Goal: Task Accomplishment & Management: Complete application form

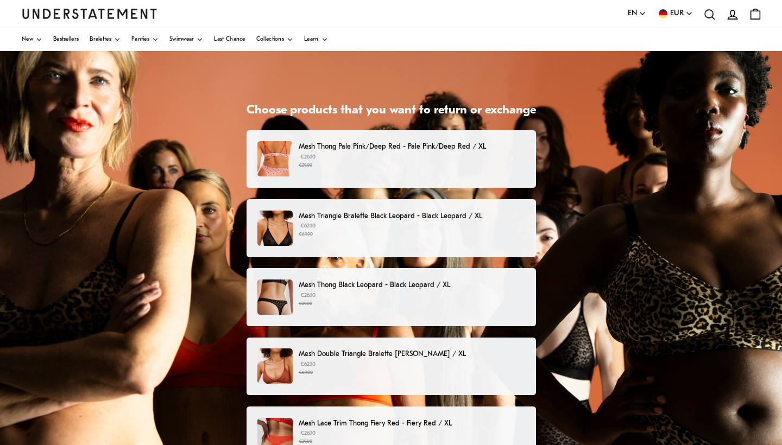
scroll to position [46, 0]
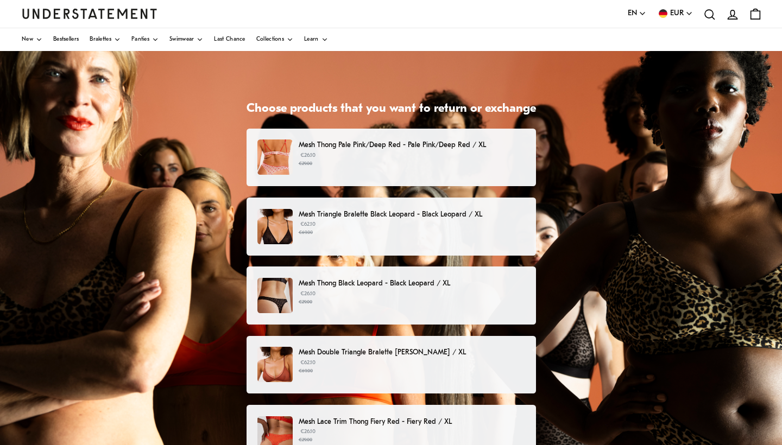
click at [452, 231] on small "€69.00" at bounding box center [411, 233] width 226 height 8
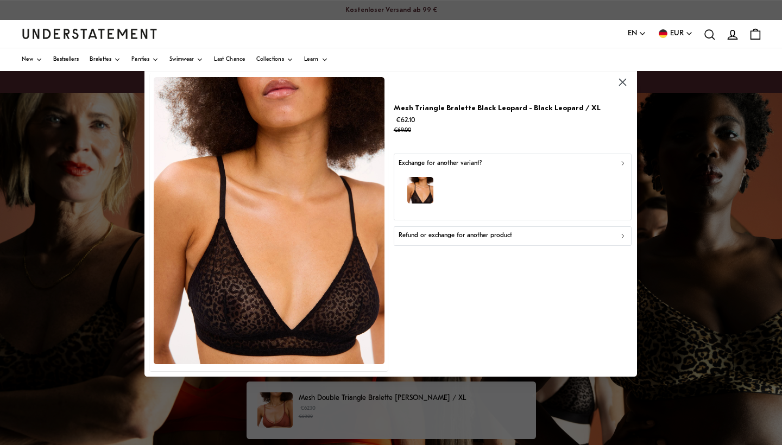
click at [521, 232] on div "Refund or exchange for another product" at bounding box center [512, 236] width 228 height 10
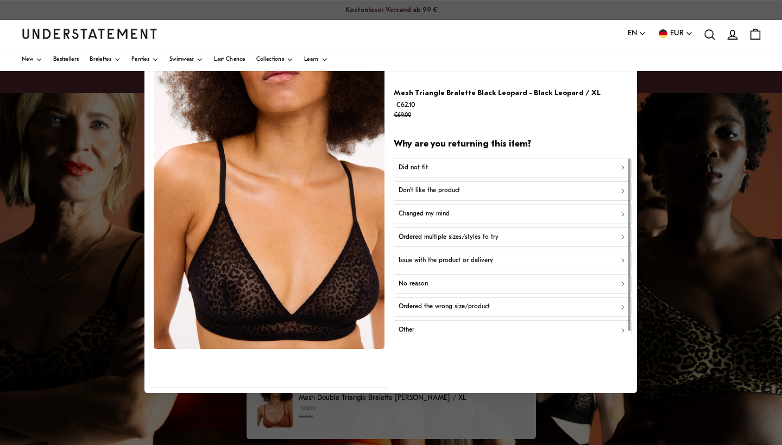
click at [714, 167] on div at bounding box center [391, 222] width 782 height 445
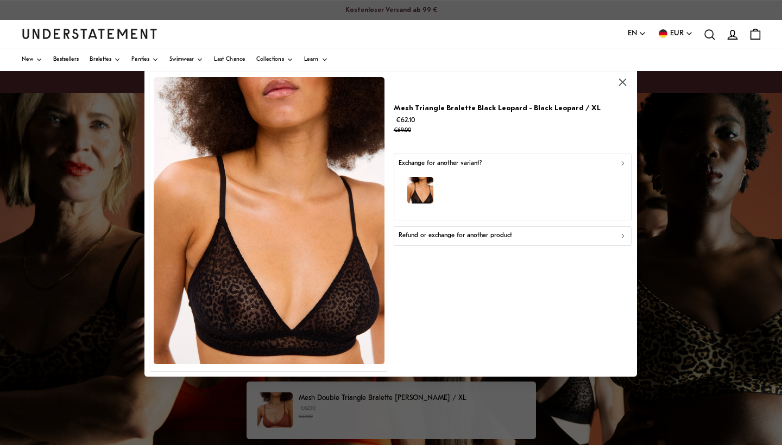
click at [446, 236] on p "Refund or exchange for another product" at bounding box center [454, 236] width 113 height 10
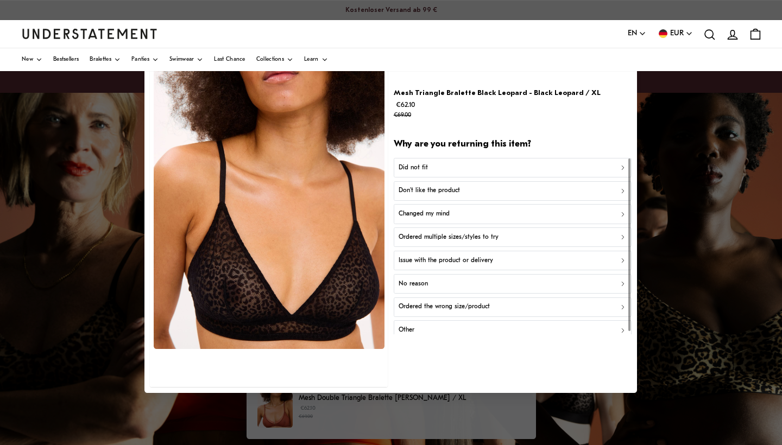
click at [482, 190] on div "Don't like the product" at bounding box center [512, 191] width 228 height 10
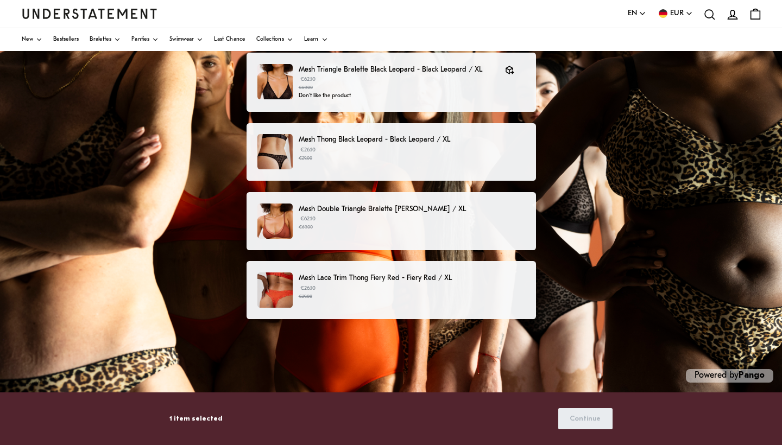
scroll to position [190, 0]
click at [452, 221] on p "€62.10 €69.00" at bounding box center [411, 223] width 226 height 16
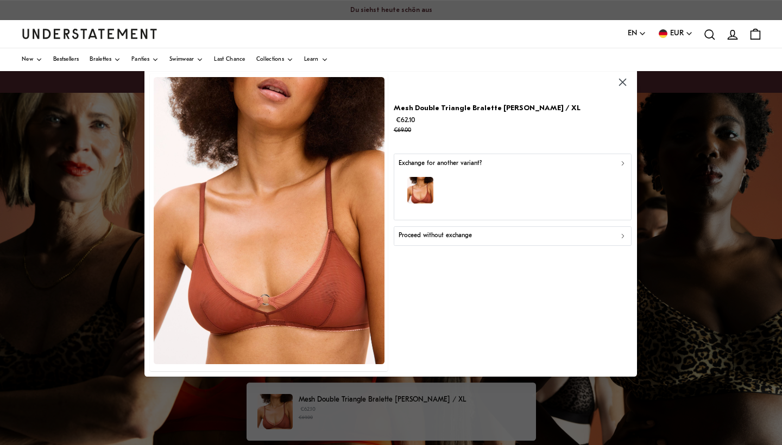
click at [463, 238] on p "Proceed without exchange" at bounding box center [434, 236] width 73 height 10
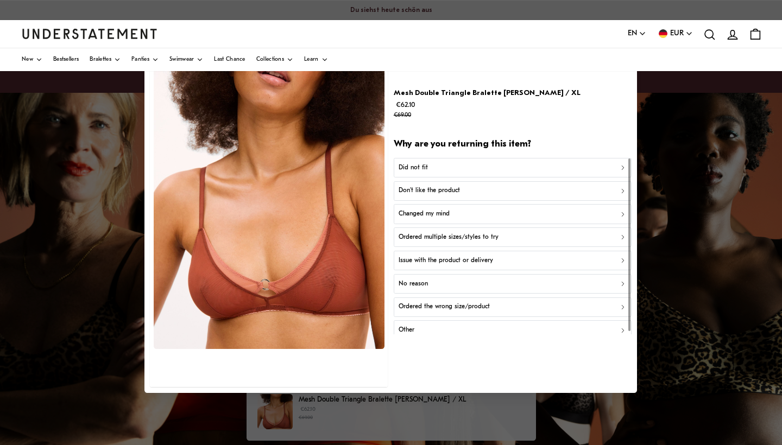
click at [455, 167] on div "Did not fit" at bounding box center [512, 167] width 228 height 10
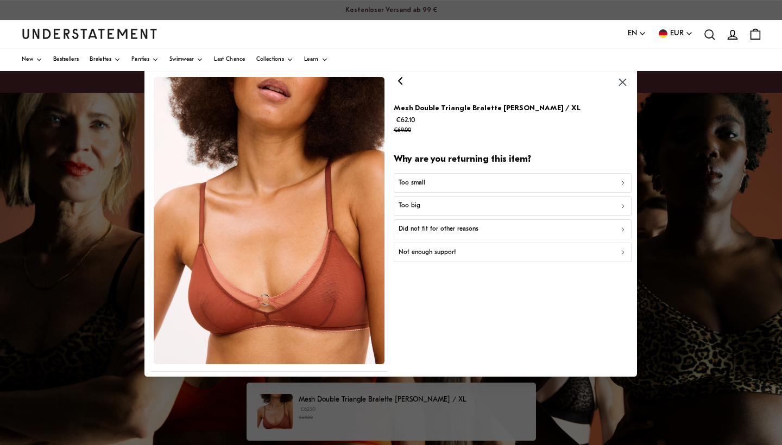
click at [409, 208] on p "Too big" at bounding box center [409, 206] width 22 height 10
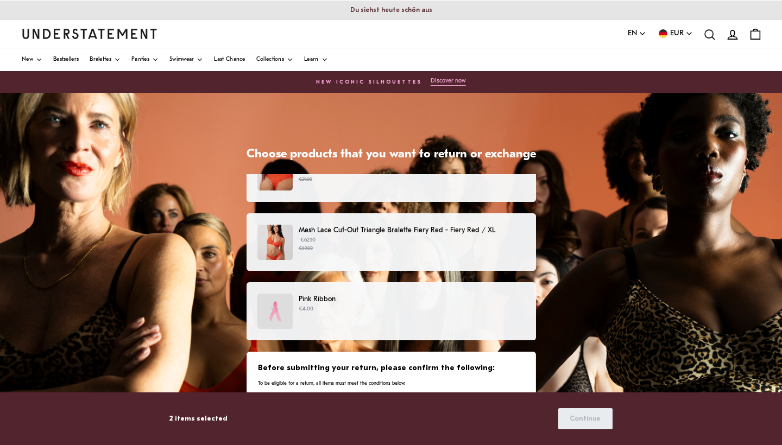
scroll to position [307, 0]
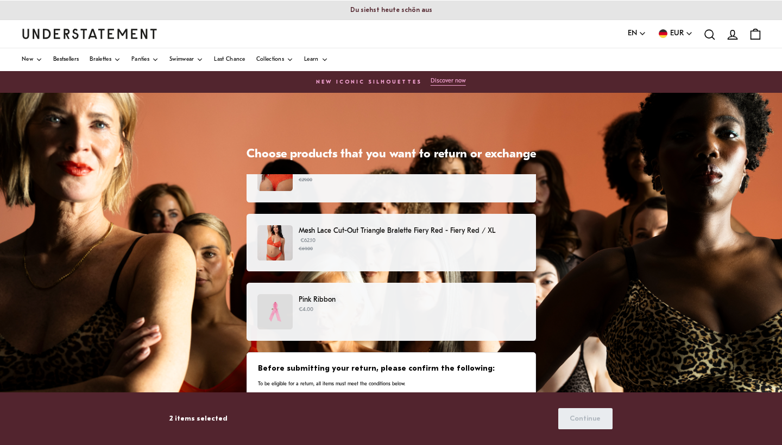
click at [482, 306] on p "€4.00" at bounding box center [411, 310] width 226 height 9
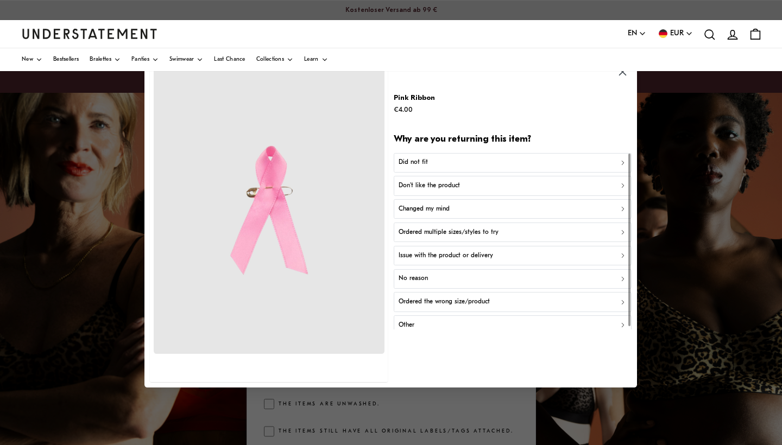
click at [459, 161] on div "Did not fit" at bounding box center [512, 162] width 228 height 10
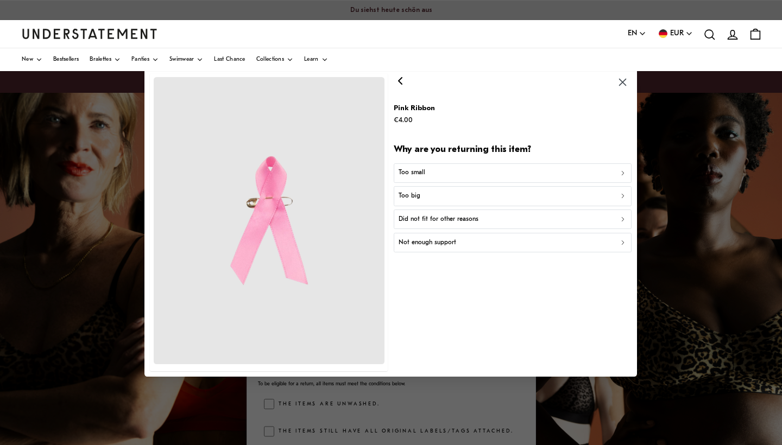
click at [433, 173] on div "Too small" at bounding box center [512, 173] width 228 height 10
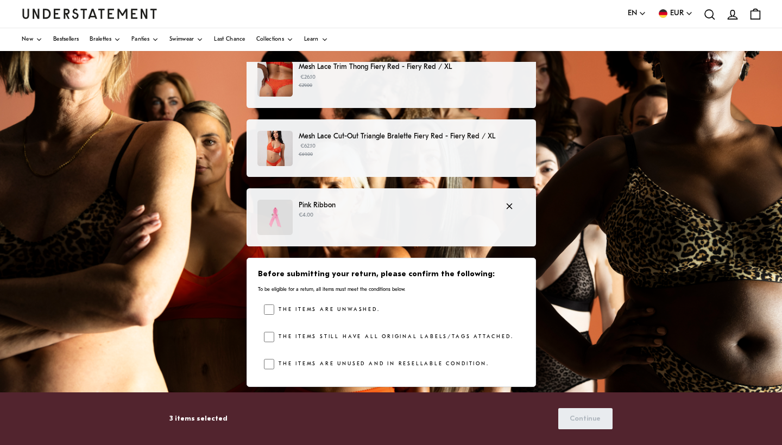
scroll to position [290, 0]
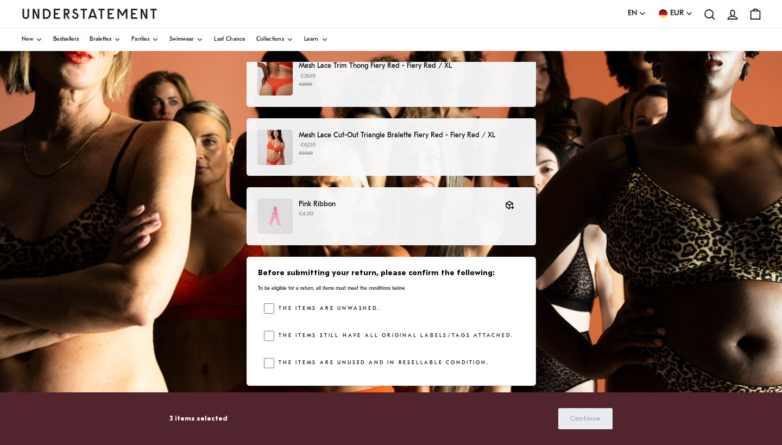
click at [341, 310] on label "The items are unwashed." at bounding box center [326, 308] width 105 height 11
click at [335, 334] on label "The items still have all original labels/tags attached." at bounding box center [393, 336] width 239 height 11
click at [331, 360] on label "The items are unused and in resellable condition." at bounding box center [381, 363] width 214 height 11
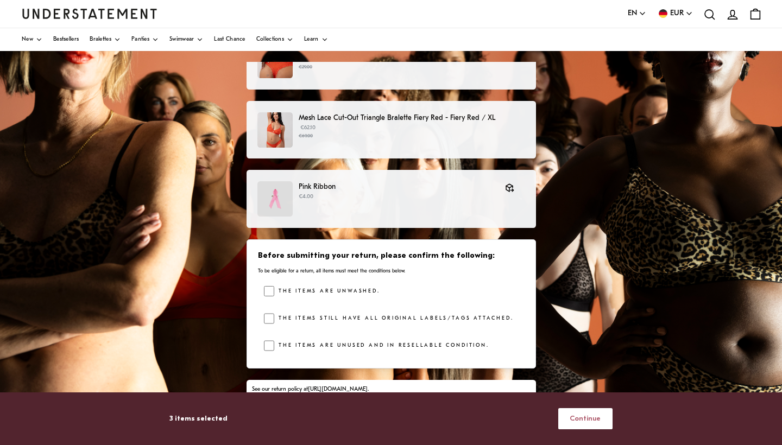
scroll to position [307, 0]
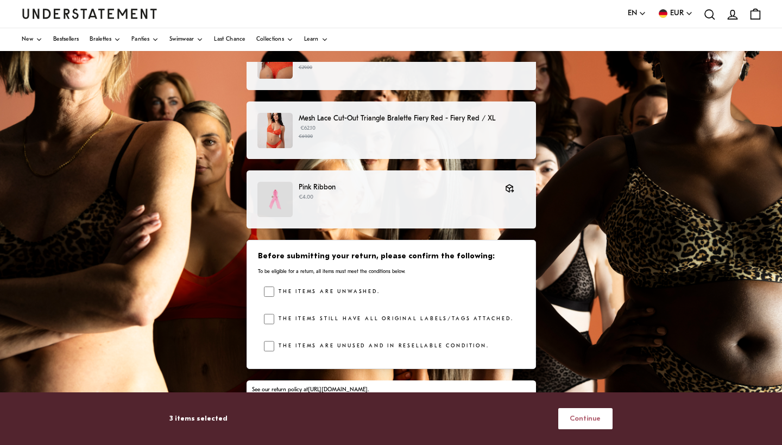
click at [586, 414] on span "Continue" at bounding box center [584, 419] width 31 height 20
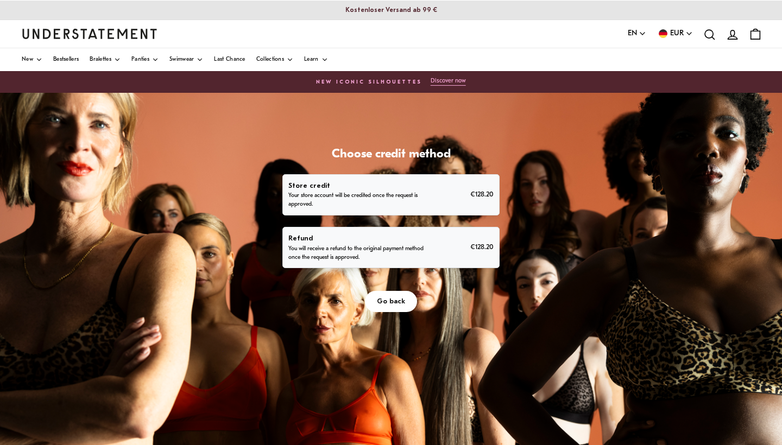
click at [392, 246] on p "You will receive a refund to the original payment method once the request is ap…" at bounding box center [356, 253] width 136 height 17
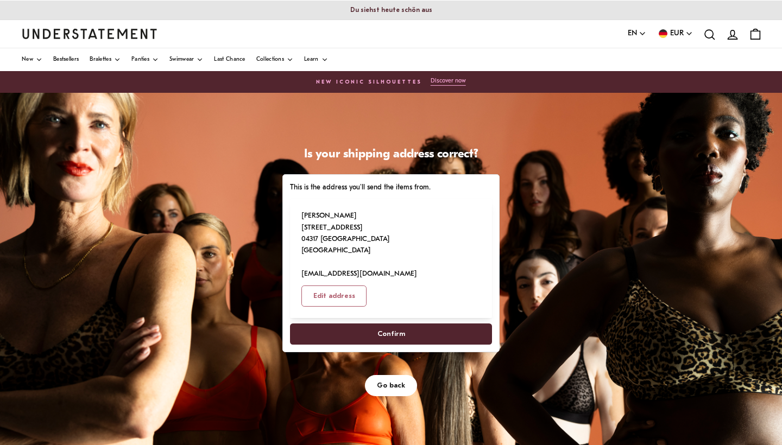
click at [390, 324] on span "Confirm" at bounding box center [391, 334] width 28 height 20
select select "**"
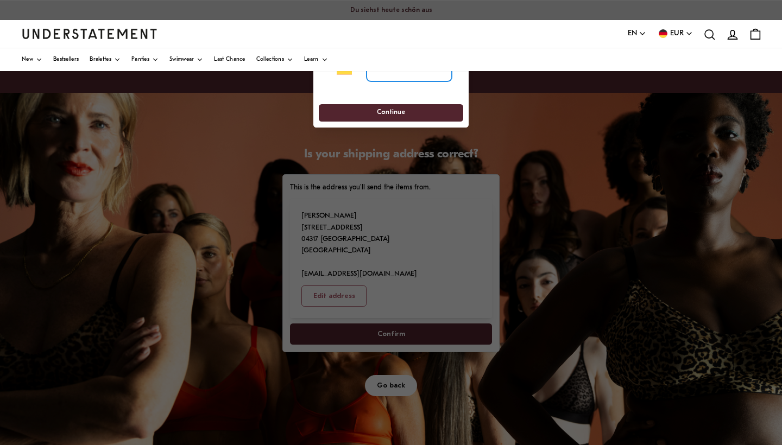
click at [375, 74] on input "tel" at bounding box center [408, 70] width 85 height 24
type input "******"
click at [394, 115] on span "Continue" at bounding box center [391, 113] width 28 height 17
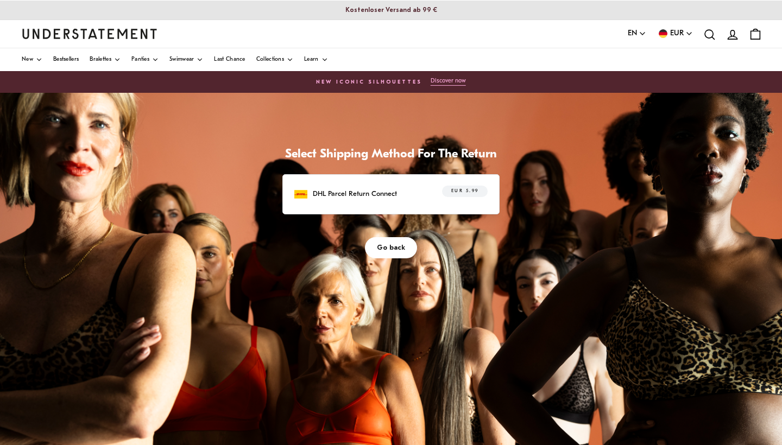
click at [465, 194] on span "EUR 5.99" at bounding box center [465, 191] width 28 height 11
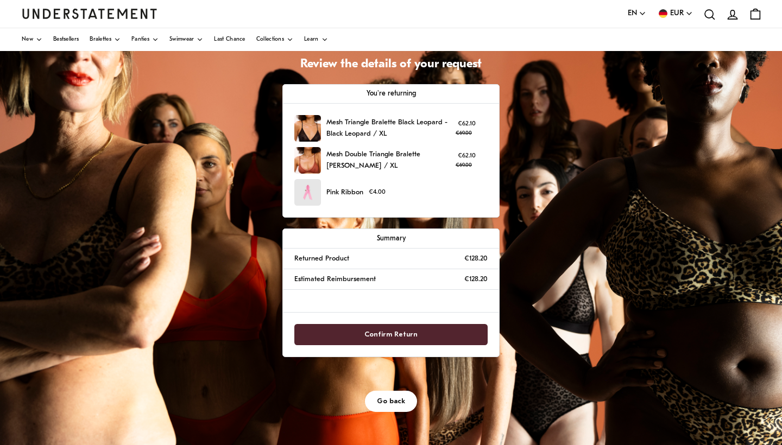
scroll to position [114, 0]
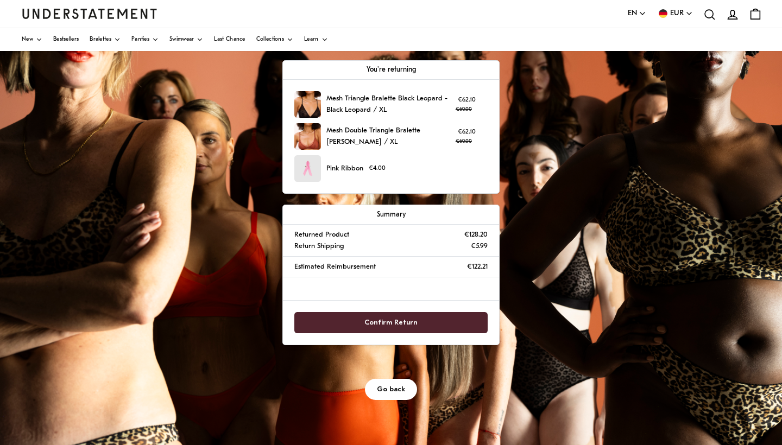
click at [463, 322] on span "Confirm Return" at bounding box center [391, 323] width 170 height 20
